Goal: Information Seeking & Learning: Learn about a topic

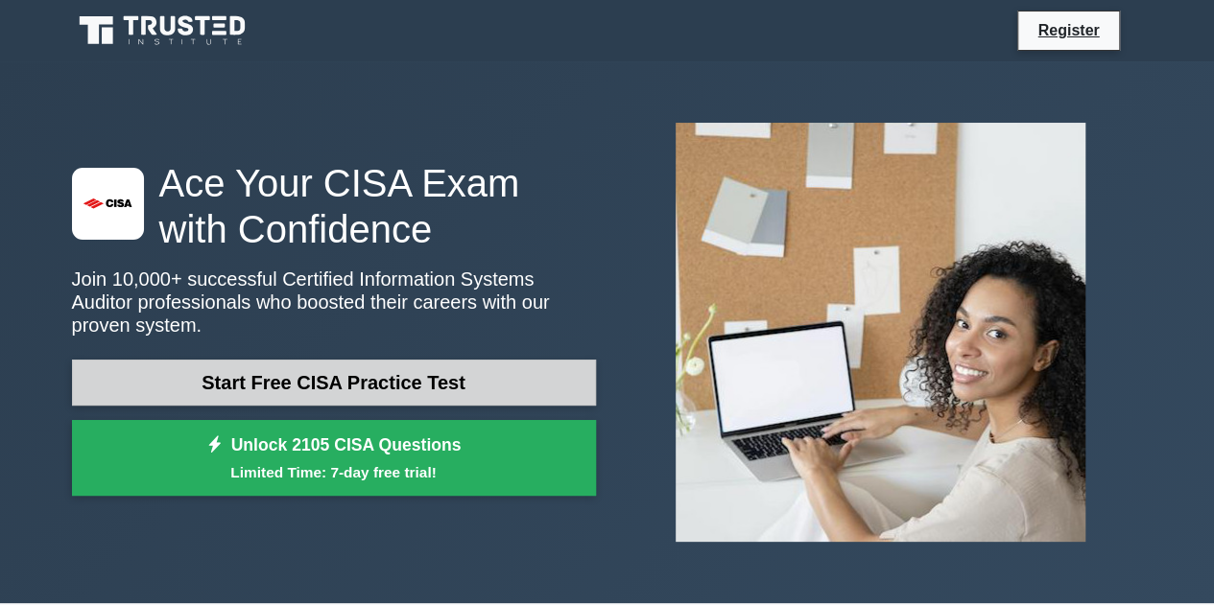
click at [413, 371] on link "Start Free CISA Practice Test" at bounding box center [334, 383] width 524 height 46
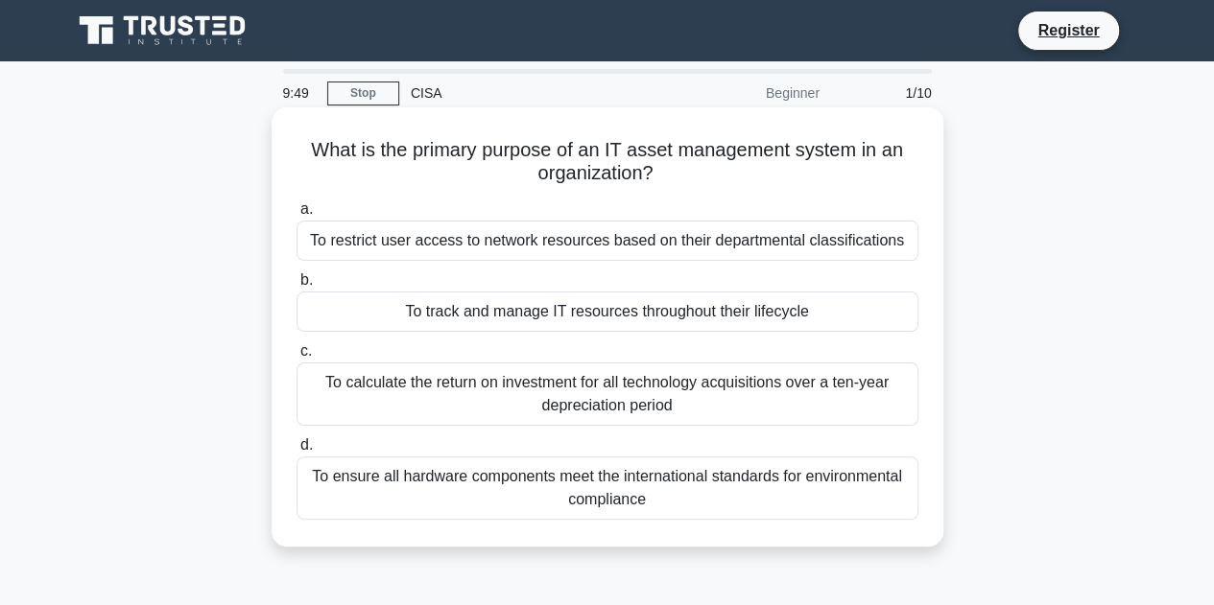
click at [667, 305] on div "To track and manage IT resources throughout their lifecycle" at bounding box center [607, 312] width 622 height 40
click at [296, 287] on input "b. To track and manage IT resources throughout their lifecycle" at bounding box center [296, 280] width 0 height 12
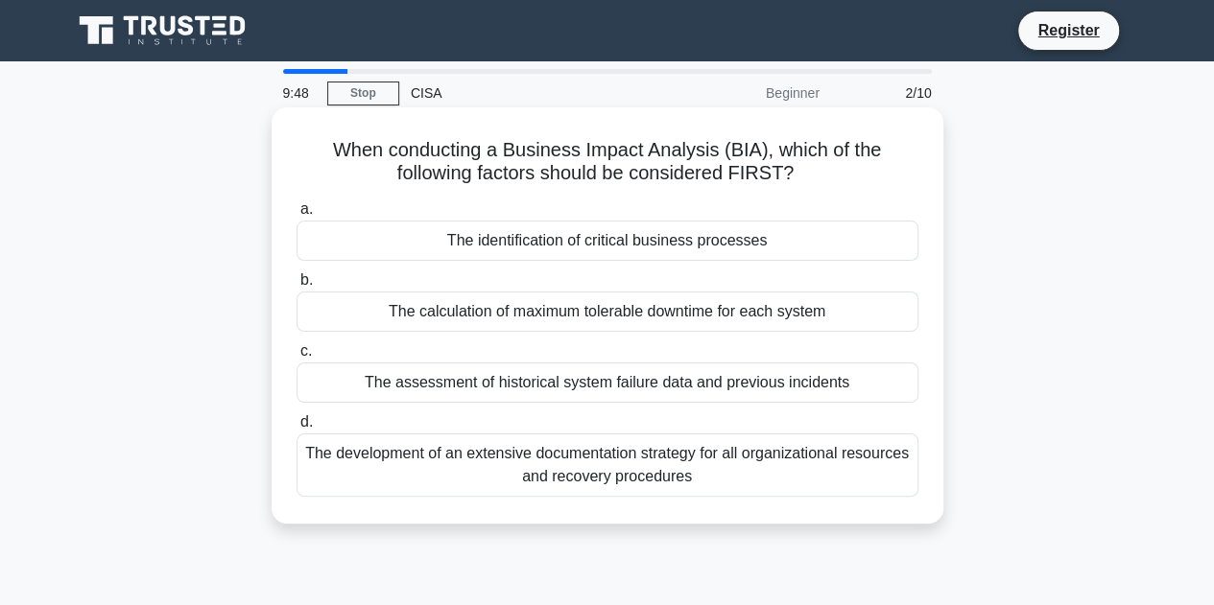
click at [425, 313] on div "The calculation of maximum tolerable downtime for each system" at bounding box center [607, 312] width 622 height 40
click at [296, 287] on input "b. The calculation of maximum tolerable downtime for each system" at bounding box center [296, 280] width 0 height 12
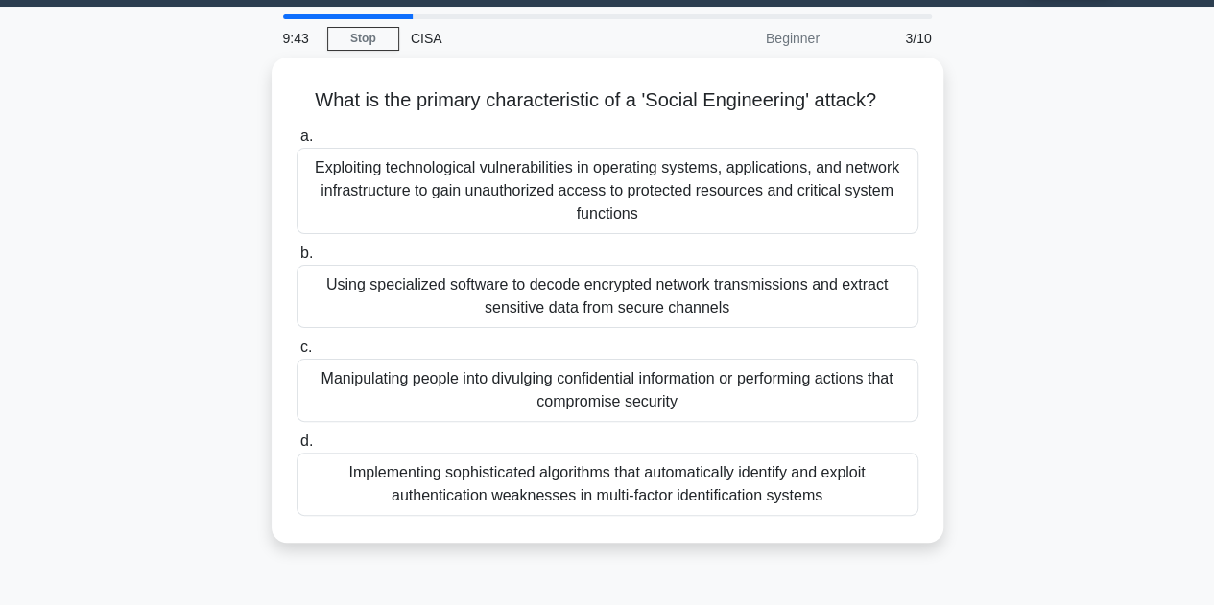
scroll to position [54, 0]
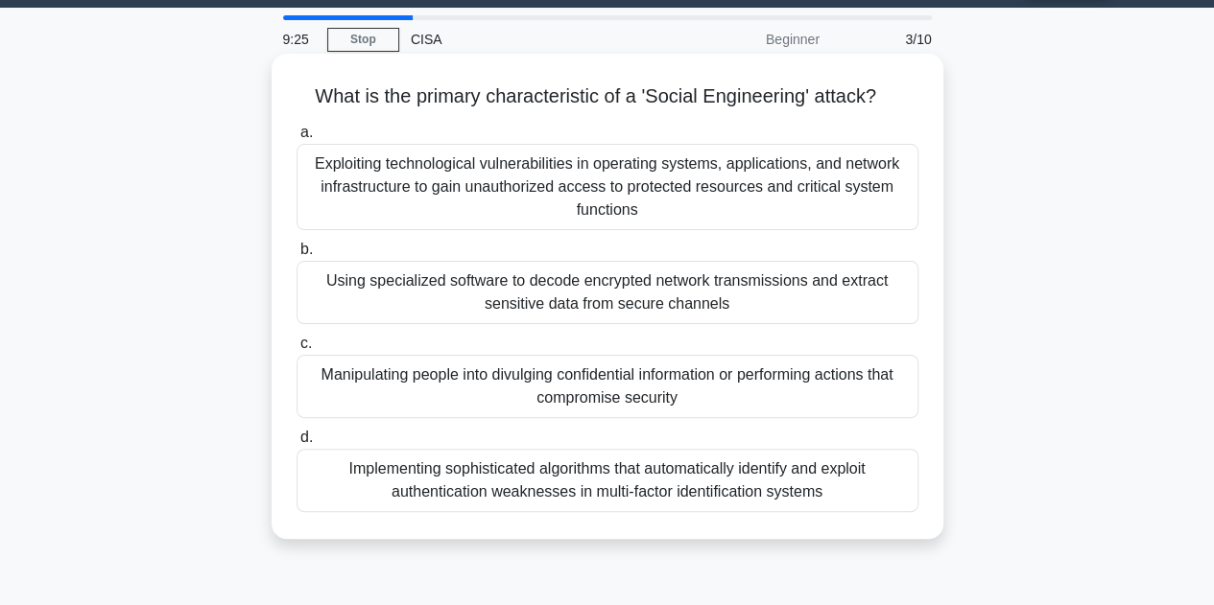
click at [688, 398] on div "Manipulating people into divulging confidential information or performing actio…" at bounding box center [607, 386] width 622 height 63
click at [296, 350] on input "c. Manipulating people into divulging confidential information or performing ac…" at bounding box center [296, 344] width 0 height 12
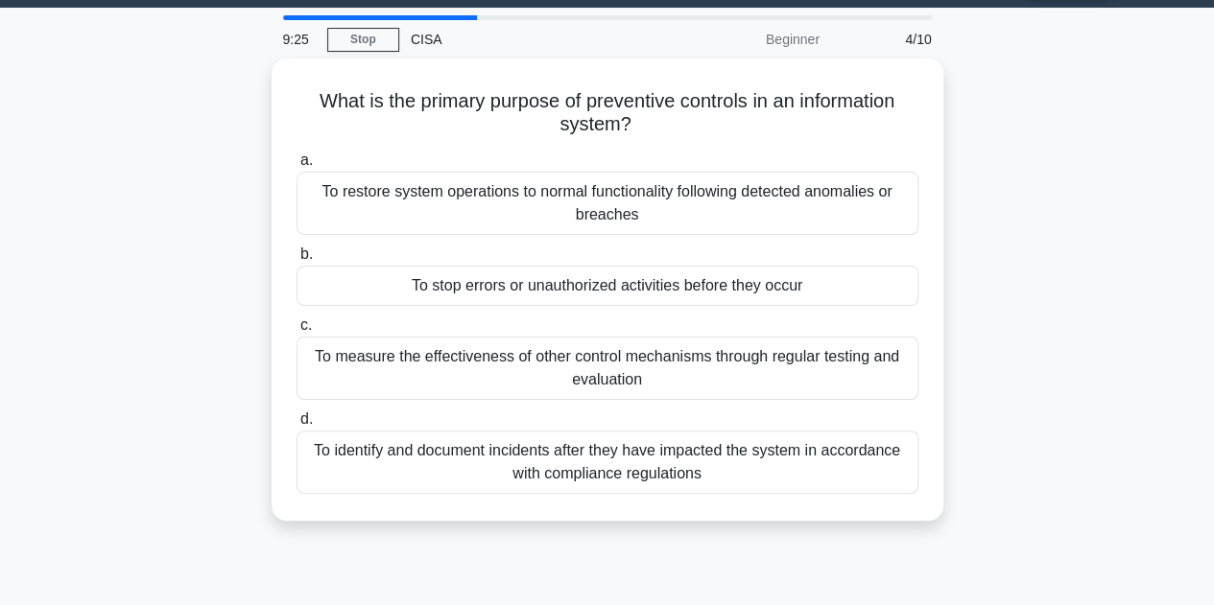
scroll to position [0, 0]
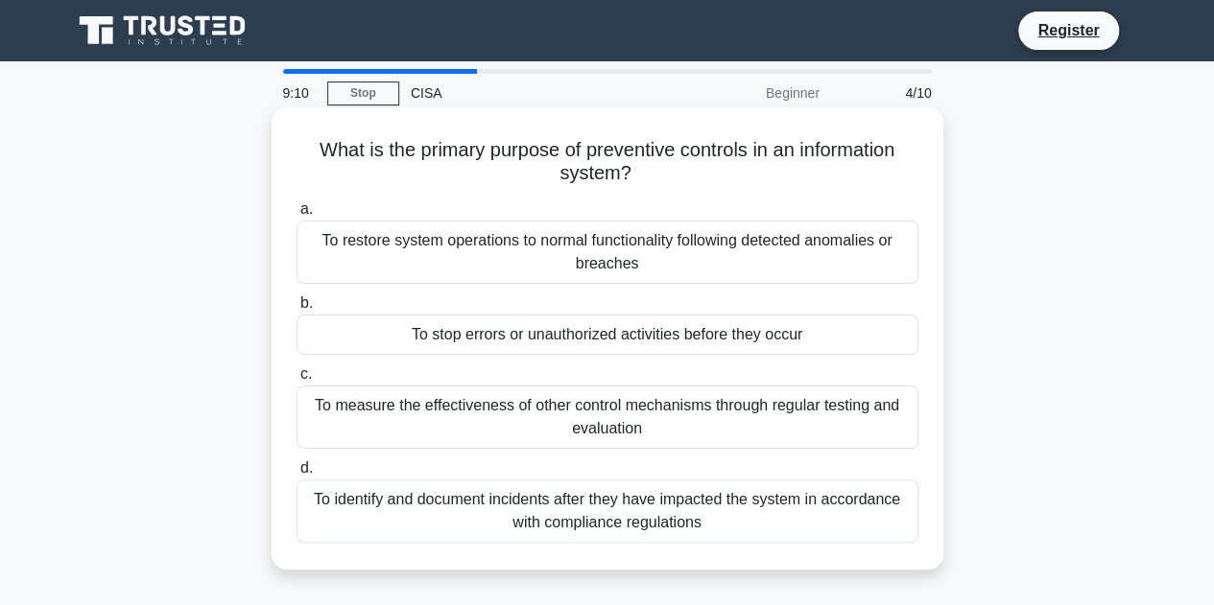
click at [690, 339] on div "To stop errors or unauthorized activities before they occur" at bounding box center [607, 335] width 622 height 40
click at [296, 310] on input "b. To stop errors or unauthorized activities before they occur" at bounding box center [296, 303] width 0 height 12
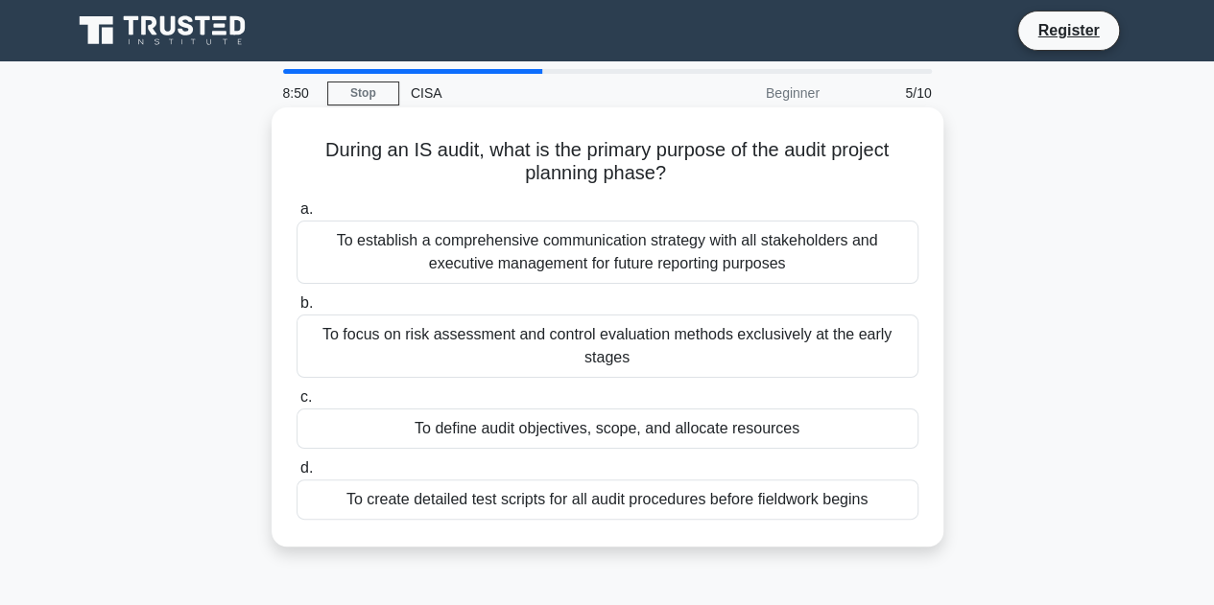
click at [623, 429] on div "To define audit objectives, scope, and allocate resources" at bounding box center [607, 429] width 622 height 40
click at [296, 404] on input "c. To define audit objectives, scope, and allocate resources" at bounding box center [296, 397] width 0 height 12
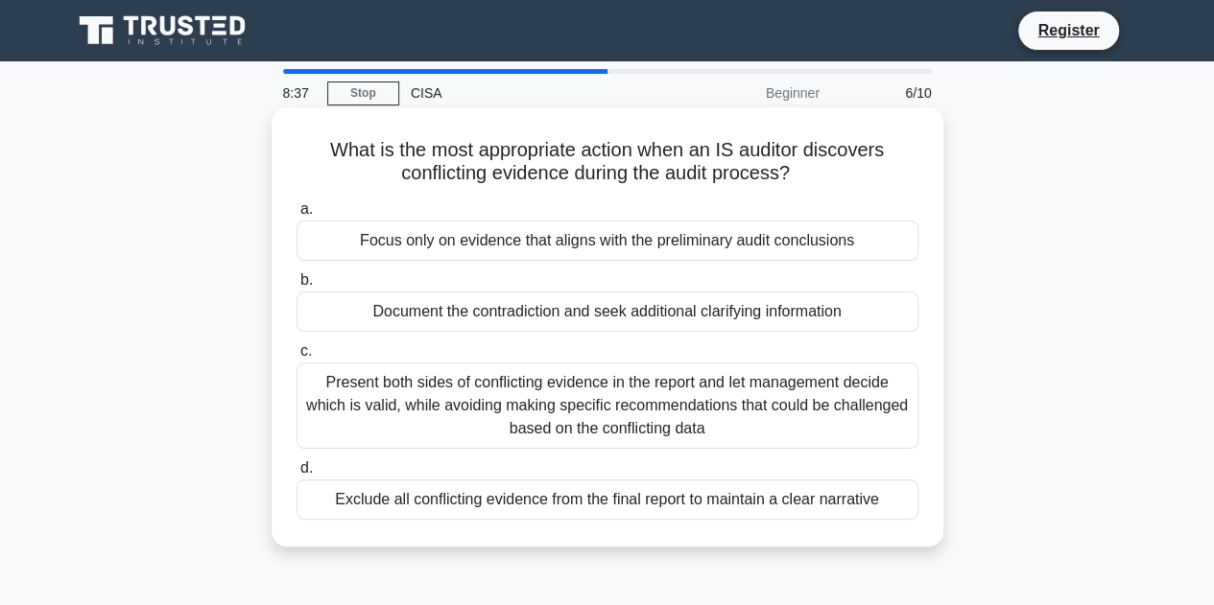
click at [618, 378] on div "Present both sides of conflicting evidence in the report and let management dec…" at bounding box center [607, 406] width 622 height 86
click at [296, 358] on input "c. Present both sides of conflicting evidence in the report and let management …" at bounding box center [296, 351] width 0 height 12
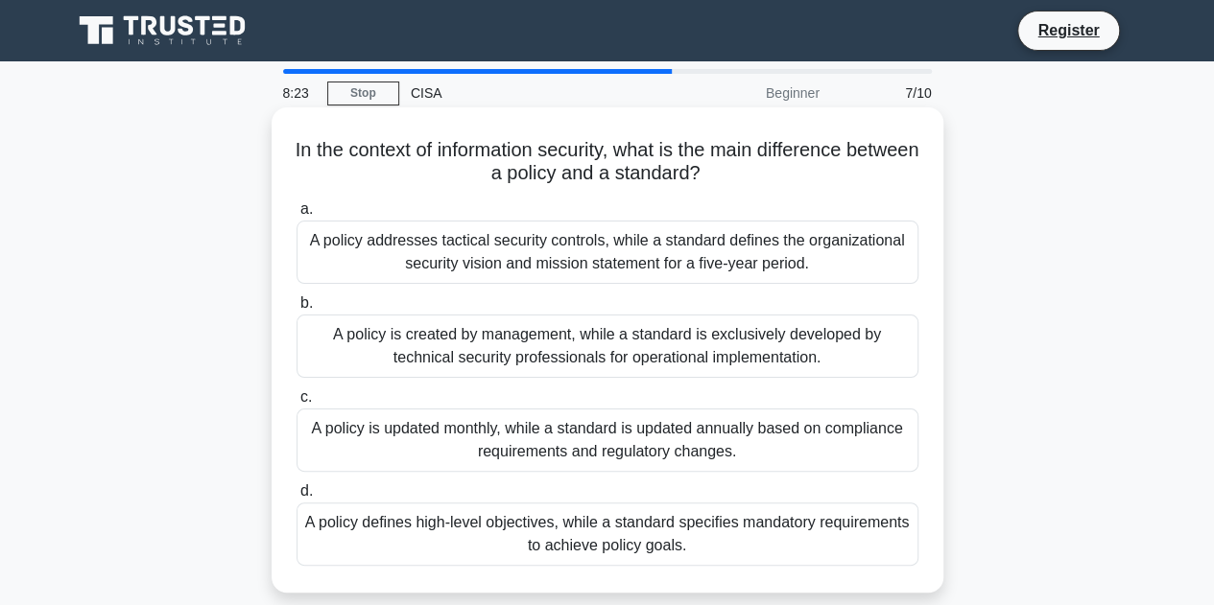
click at [696, 364] on div "A policy is created by management, while a standard is exclusively developed by…" at bounding box center [607, 346] width 622 height 63
click at [296, 310] on input "b. A policy is created by management, while a standard is exclusively developed…" at bounding box center [296, 303] width 0 height 12
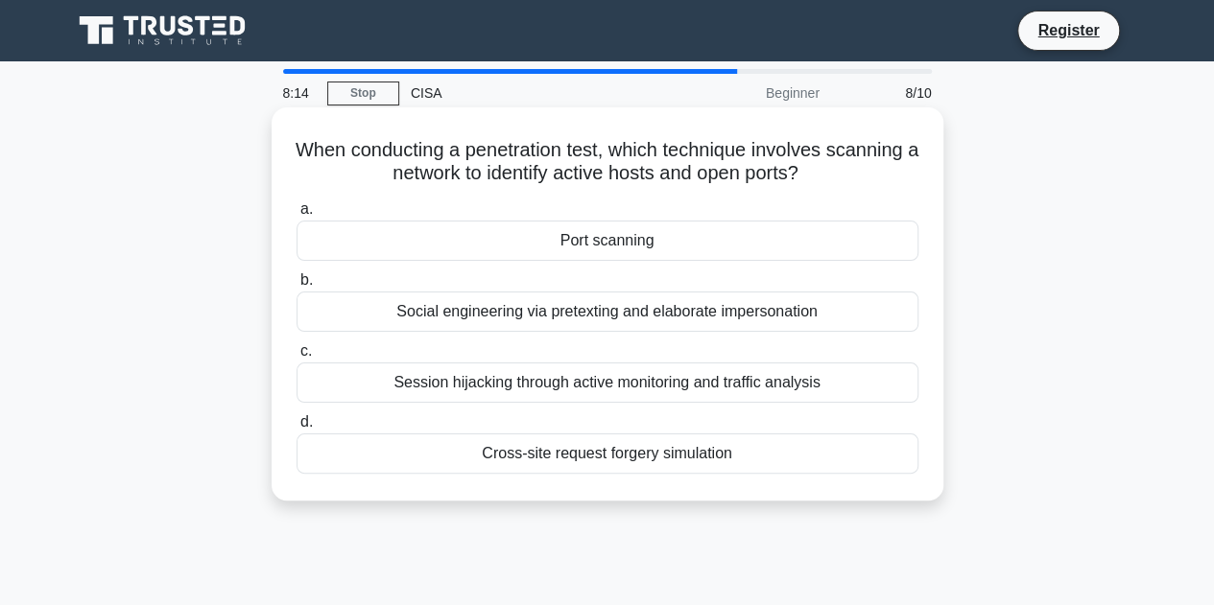
click at [670, 231] on div "Port scanning" at bounding box center [607, 241] width 622 height 40
click at [296, 216] on input "a. Port scanning" at bounding box center [296, 209] width 0 height 12
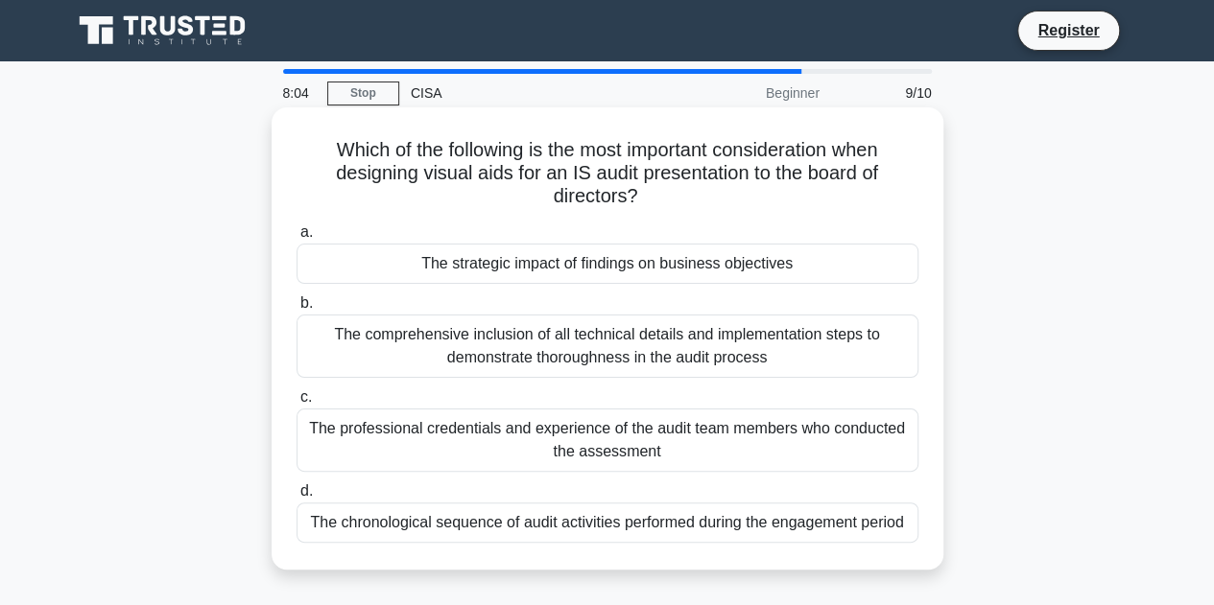
click at [760, 466] on div "The professional credentials and experience of the audit team members who condu…" at bounding box center [607, 440] width 622 height 63
click at [296, 404] on input "c. The professional credentials and experience of the audit team members who co…" at bounding box center [296, 397] width 0 height 12
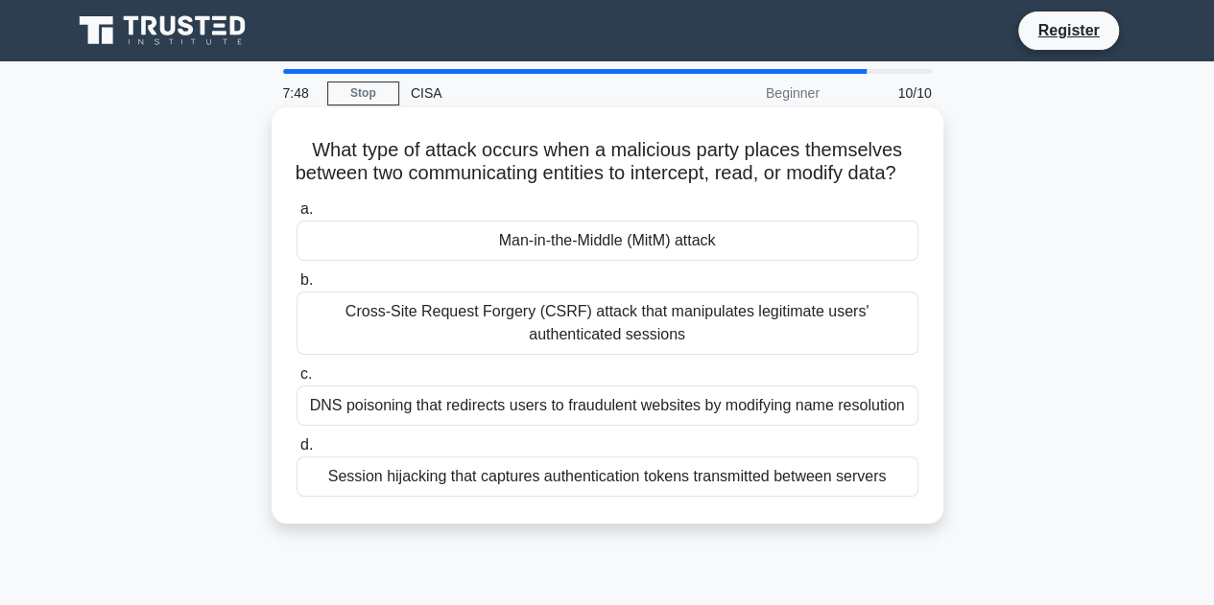
click at [643, 342] on div "Cross-Site Request Forgery (CSRF) attack that manipulates legitimate users' aut…" at bounding box center [607, 323] width 622 height 63
click at [296, 287] on input "b. Cross-Site Request Forgery (CSRF) attack that manipulates legitimate users' …" at bounding box center [296, 280] width 0 height 12
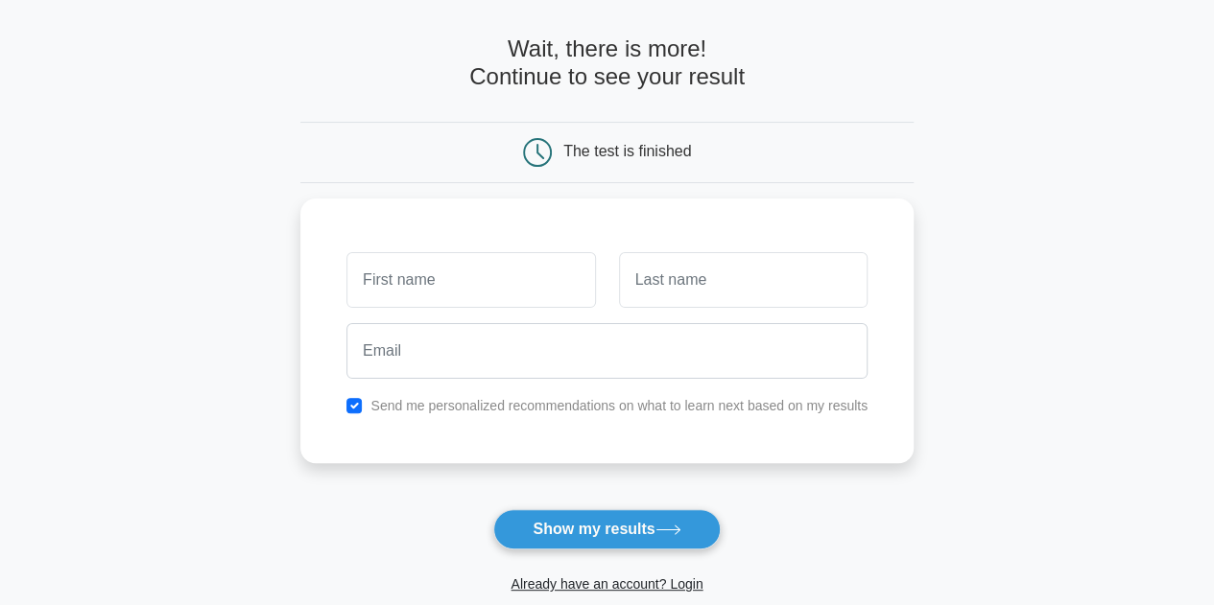
scroll to position [73, 0]
type input "Vikas"
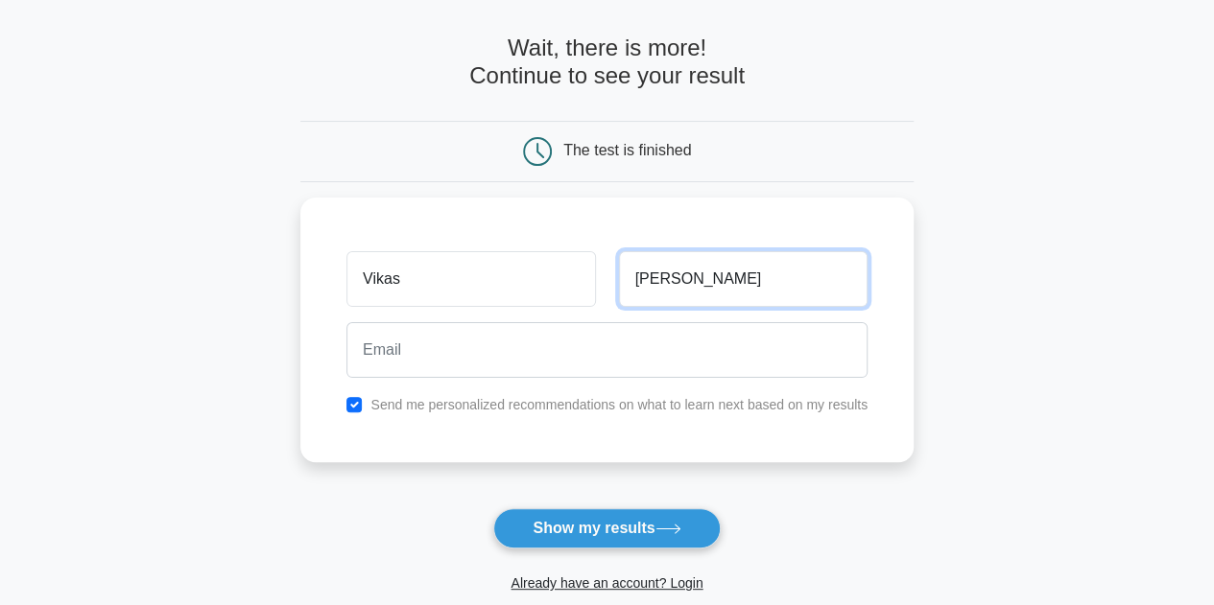
type input "[PERSON_NAME]"
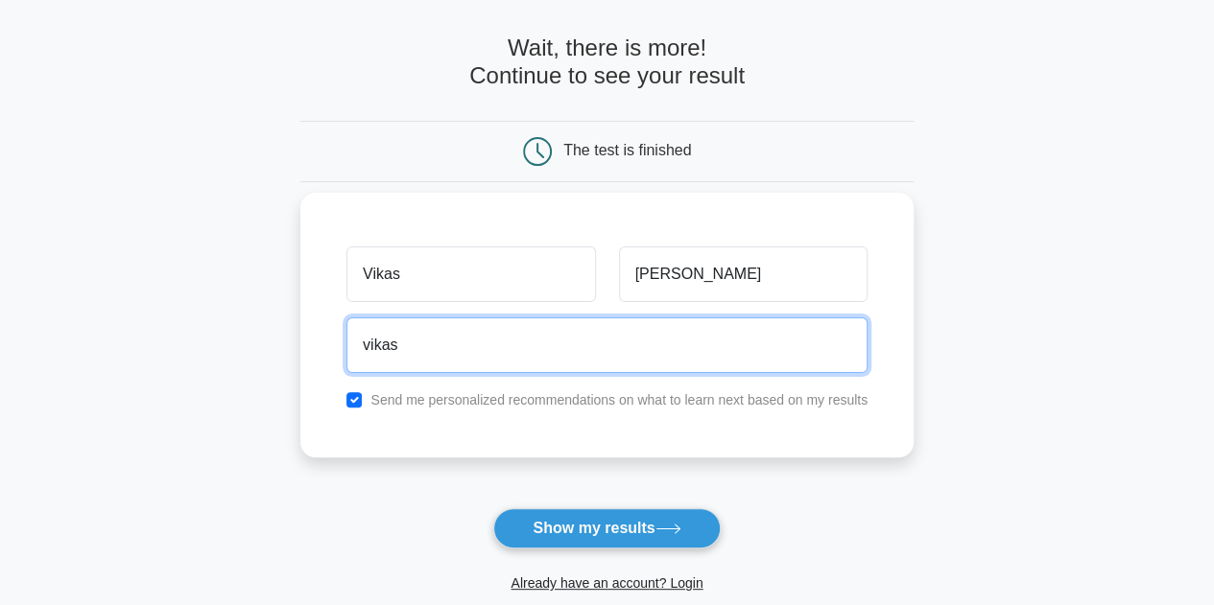
type input "vikas"
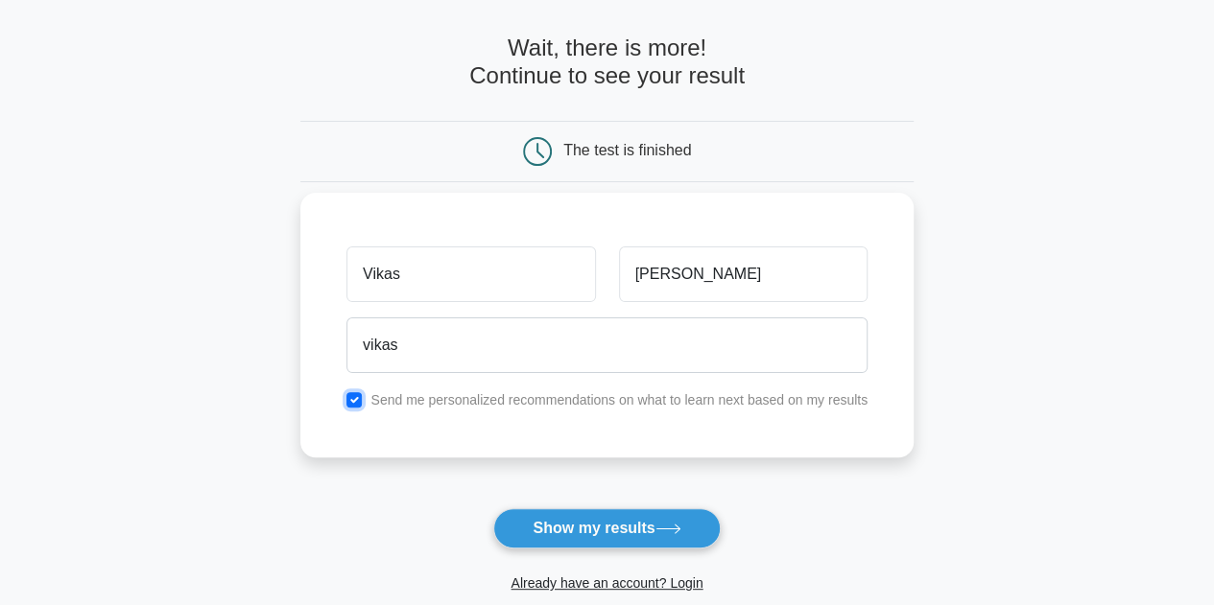
click at [349, 394] on input "checkbox" at bounding box center [353, 399] width 15 height 15
checkbox input "false"
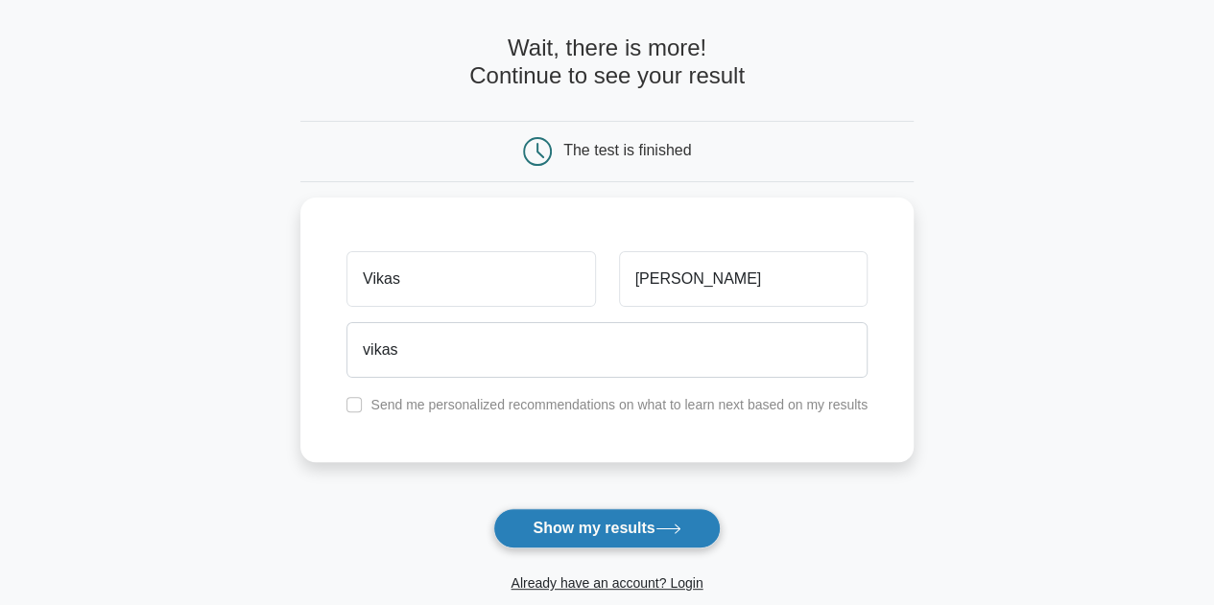
click at [616, 533] on button "Show my results" at bounding box center [606, 528] width 226 height 40
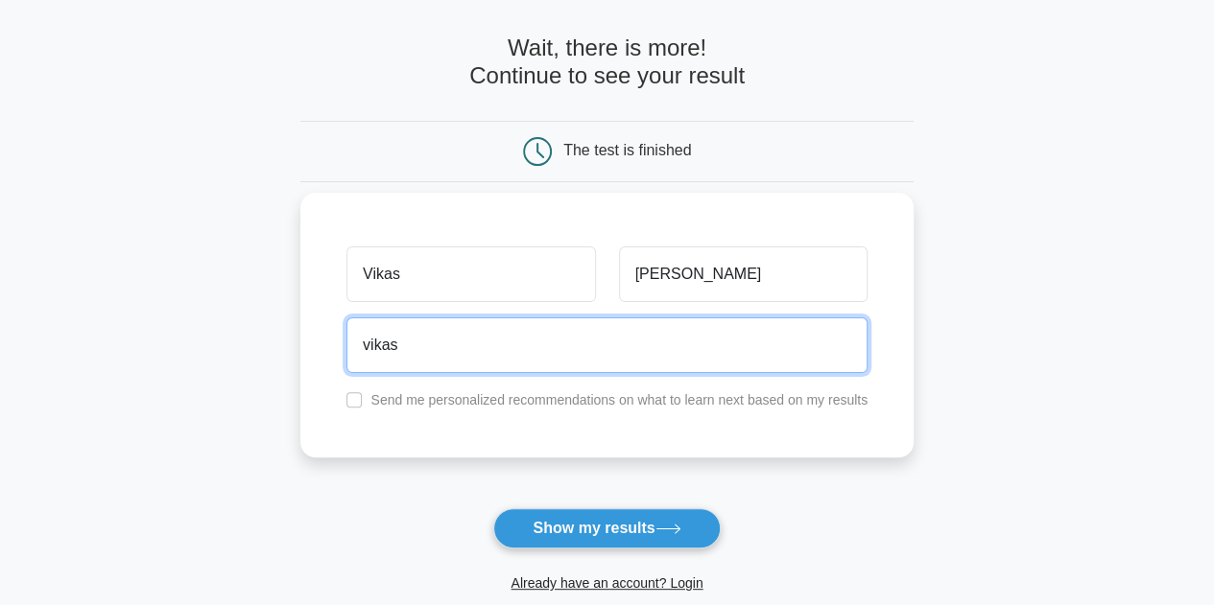
click at [460, 342] on input "vikas" at bounding box center [606, 346] width 521 height 56
type input "[EMAIL_ADDRESS][DOMAIN_NAME]"
click at [493, 508] on button "Show my results" at bounding box center [606, 528] width 226 height 40
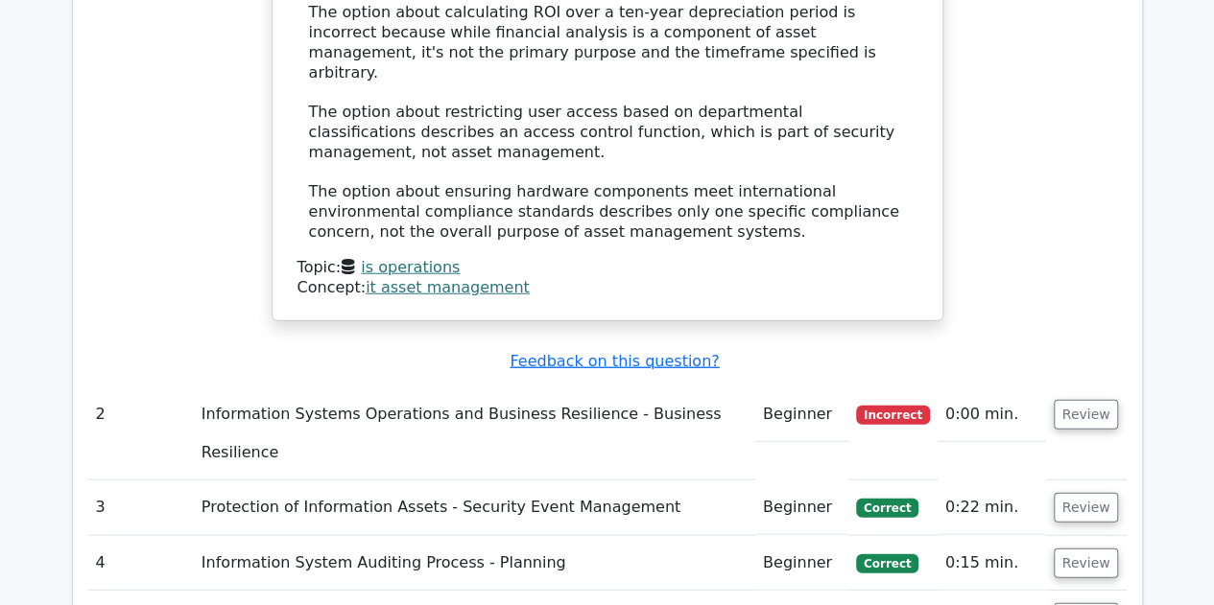
scroll to position [2408, 0]
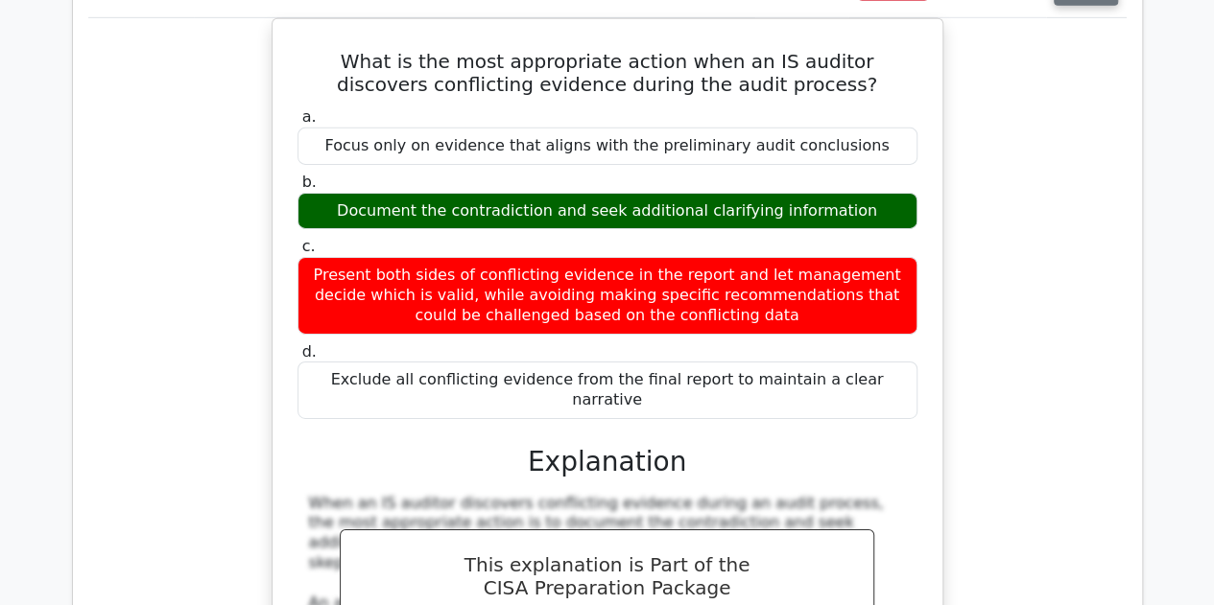
scroll to position [3036, 0]
